Goal: Task Accomplishment & Management: Manage account settings

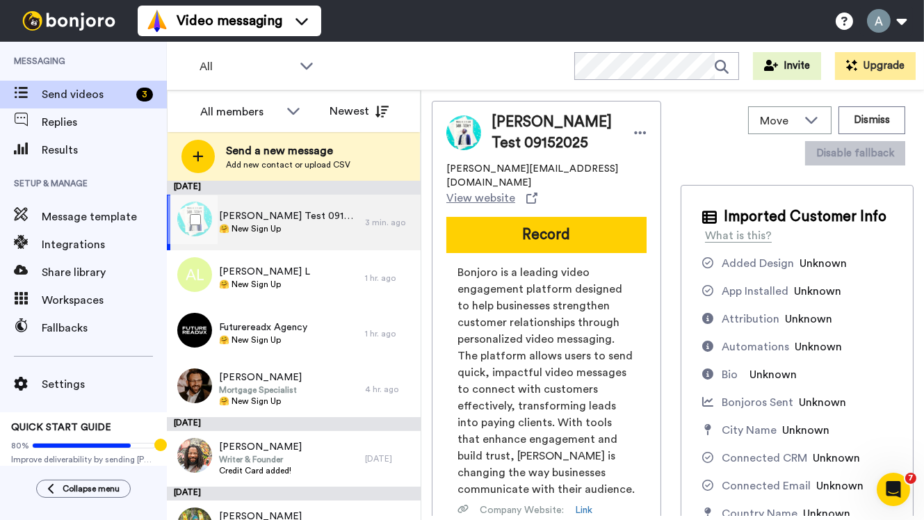
click at [319, 231] on span "🤗 New Sign Up" at bounding box center [288, 228] width 139 height 11
click at [885, 116] on button "Dismiss" at bounding box center [872, 120] width 67 height 28
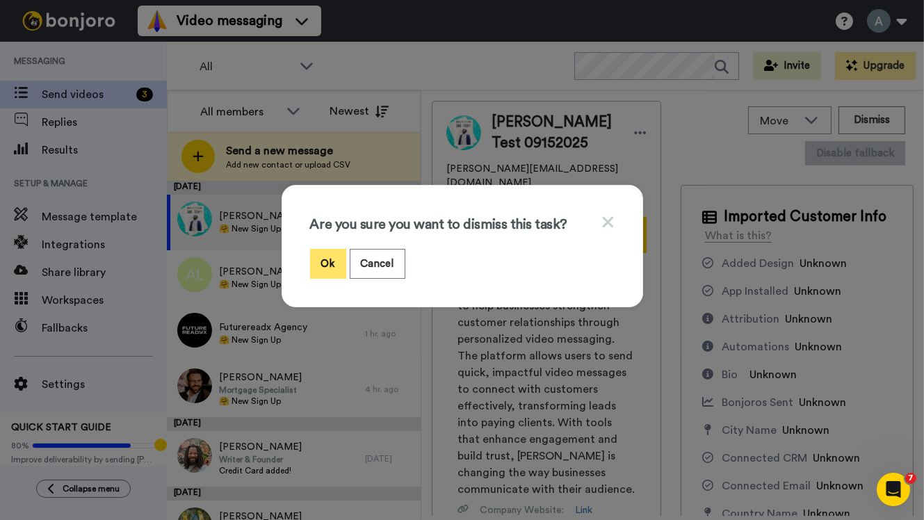
drag, startPoint x: 328, startPoint y: 261, endPoint x: 335, endPoint y: 264, distance: 8.1
click at [335, 264] on button "Ok" at bounding box center [328, 264] width 36 height 30
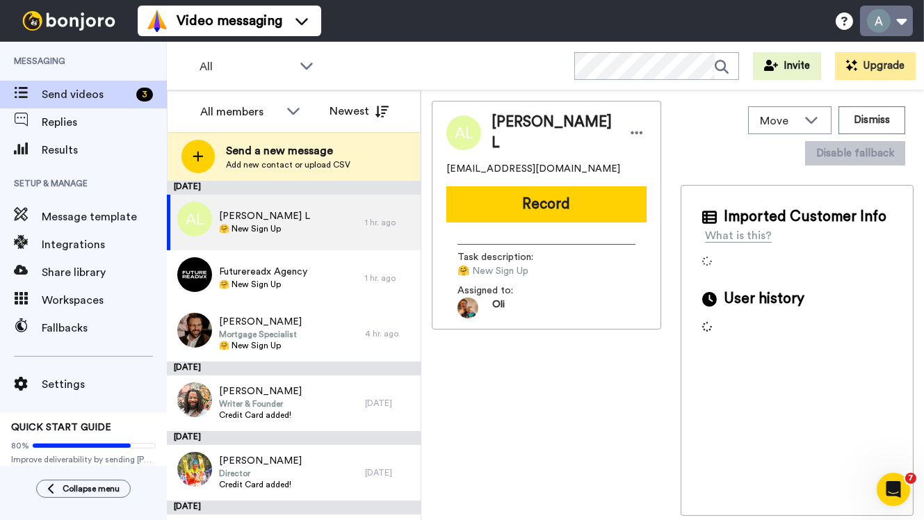
click at [894, 34] on button at bounding box center [886, 21] width 53 height 31
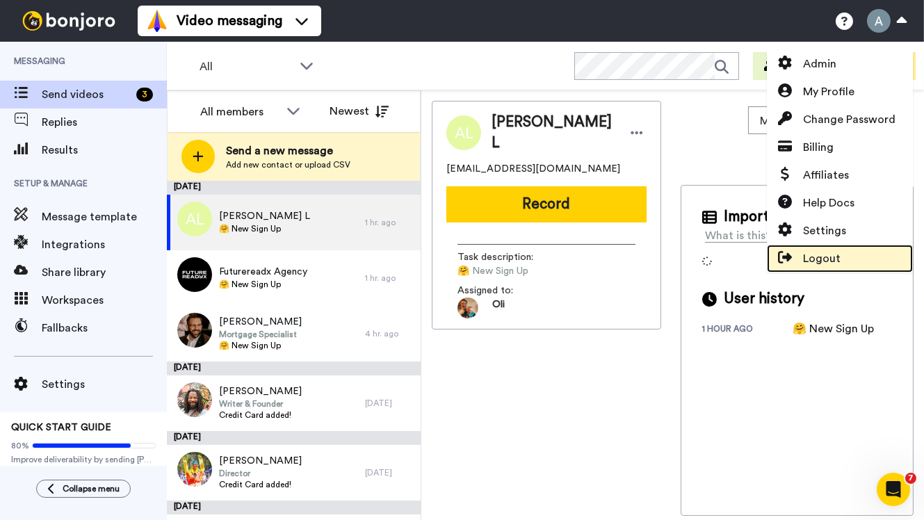
click at [826, 252] on span "Logout" at bounding box center [822, 258] width 38 height 17
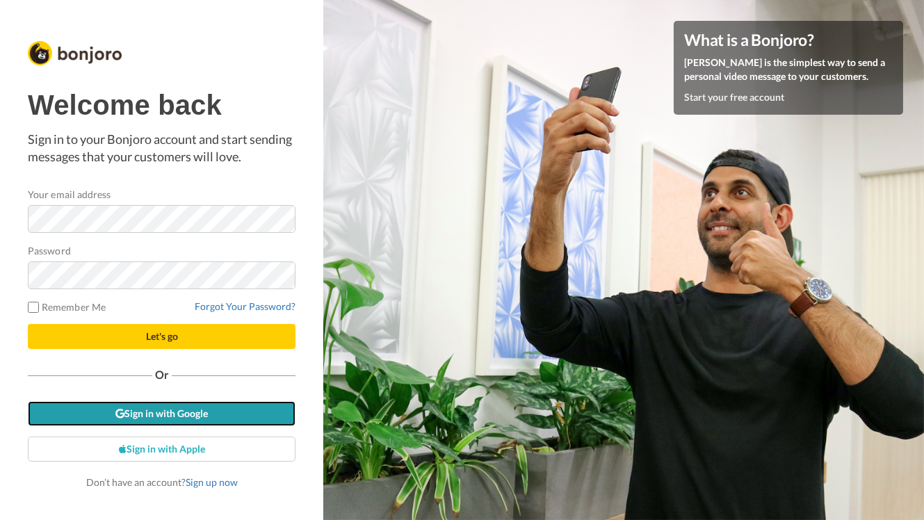
click at [201, 408] on link "Sign in with Google" at bounding box center [162, 413] width 268 height 25
